Goal: Task Accomplishment & Management: Use online tool/utility

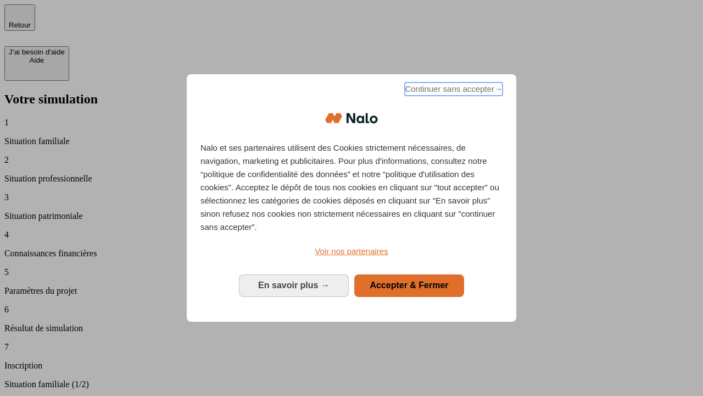
click at [453, 91] on span "Continuer sans accepter →" at bounding box center [454, 88] width 98 height 13
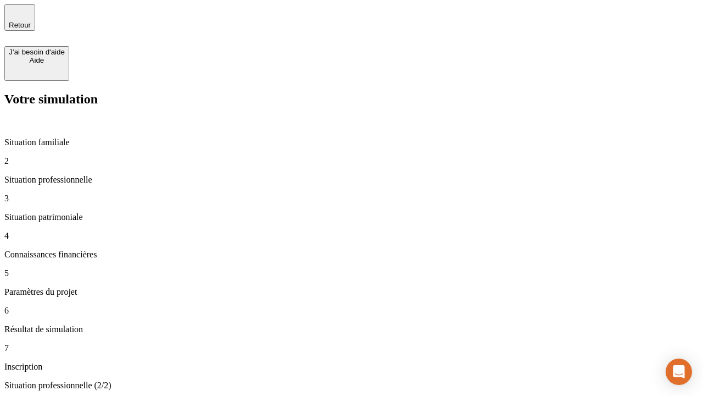
type input "30 000"
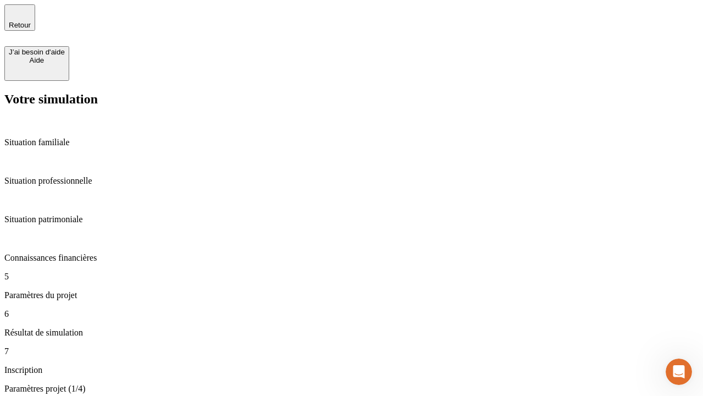
type input "25"
type input "64"
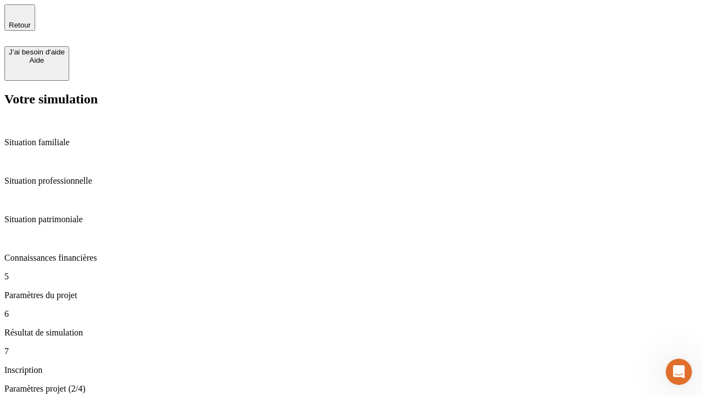
type input "1 000"
type input "640"
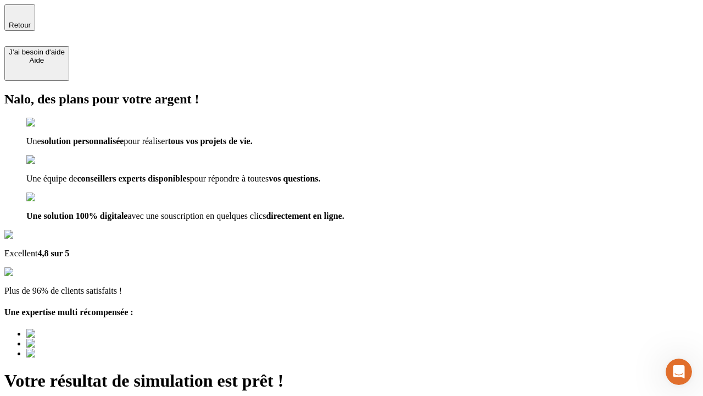
type input "[EMAIL_ADDRESS][PERSON_NAME][DOMAIN_NAME]"
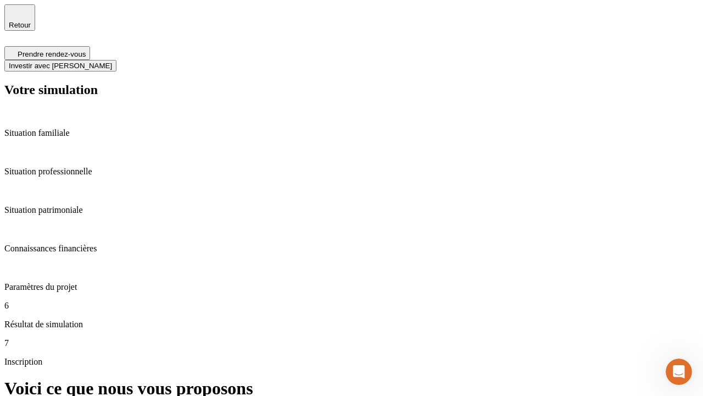
click at [112, 62] on span "Investir avec [PERSON_NAME]" at bounding box center [60, 66] width 103 height 8
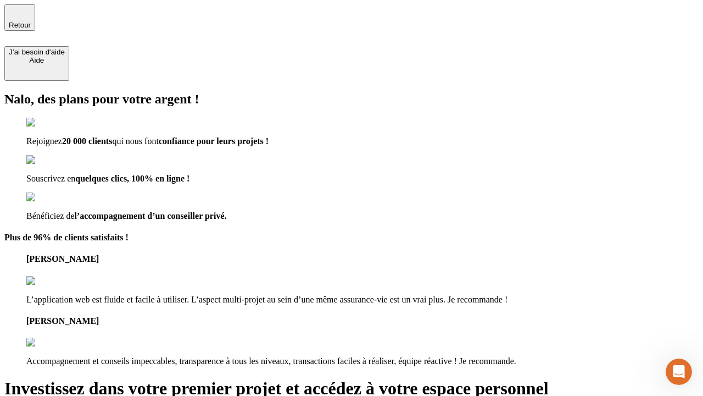
type input "[EMAIL_ADDRESS][PERSON_NAME][DOMAIN_NAME]"
